Goal: Task Accomplishment & Management: Manage account settings

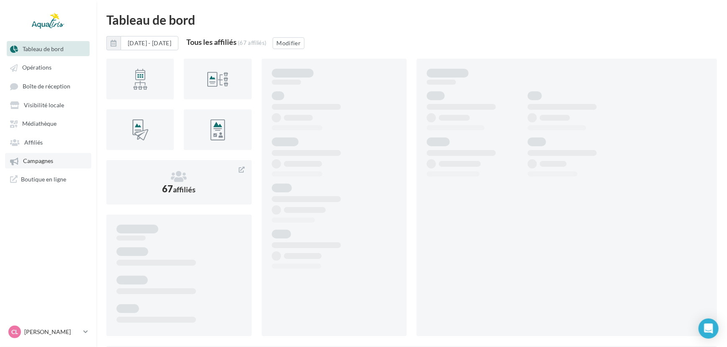
drag, startPoint x: 0, startPoint y: 0, endPoint x: 39, endPoint y: 162, distance: 166.1
click at [39, 162] on span "Campagnes" at bounding box center [38, 160] width 30 height 7
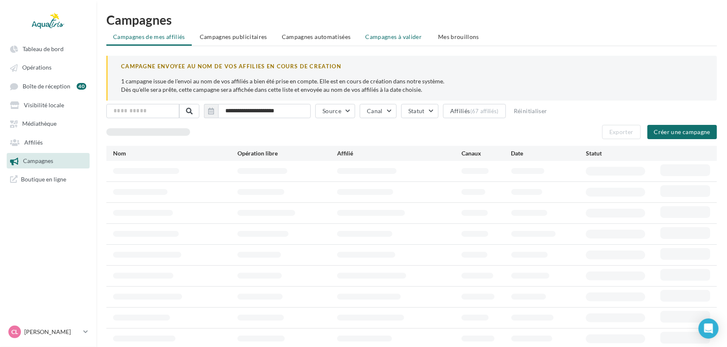
click at [400, 40] on span "Campagnes à valider" at bounding box center [394, 37] width 57 height 8
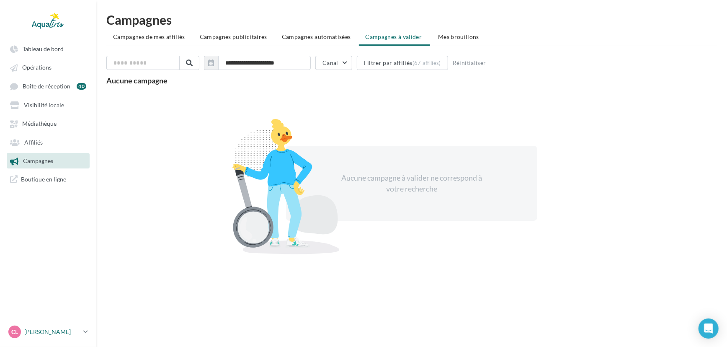
click at [54, 335] on p "[PERSON_NAME]" at bounding box center [52, 331] width 56 height 8
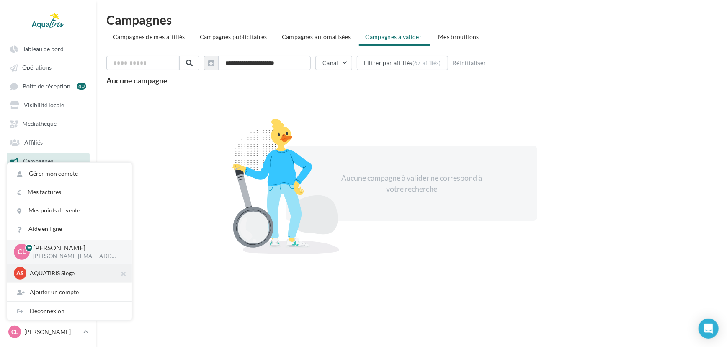
click at [62, 278] on div "AS AQUATIRIS Siège Steeve_Tessier" at bounding box center [69, 273] width 111 height 13
